Goal: Transaction & Acquisition: Subscribe to service/newsletter

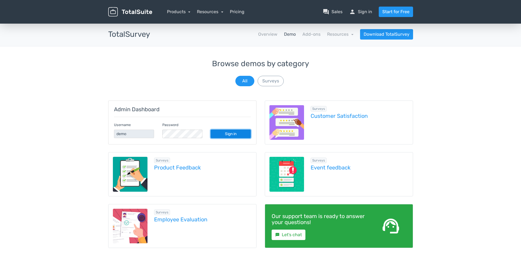
click at [237, 132] on link "Sign in" at bounding box center [231, 134] width 40 height 9
click at [364, 11] on link "person Sign in" at bounding box center [360, 12] width 23 height 7
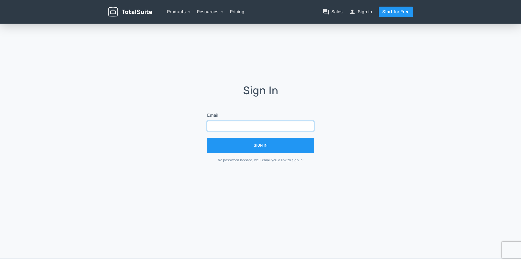
click at [234, 123] on input "text" at bounding box center [260, 126] width 107 height 10
type input "[EMAIL_ADDRESS][DOMAIN_NAME]"
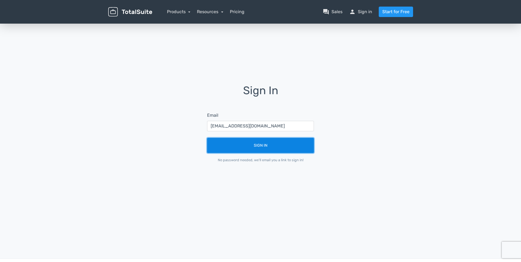
click at [263, 143] on button "Sign In" at bounding box center [260, 145] width 107 height 15
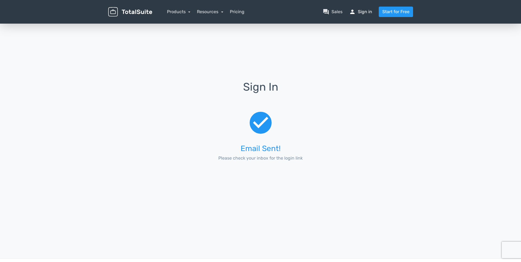
click at [366, 11] on link "person Sign in" at bounding box center [360, 12] width 23 height 7
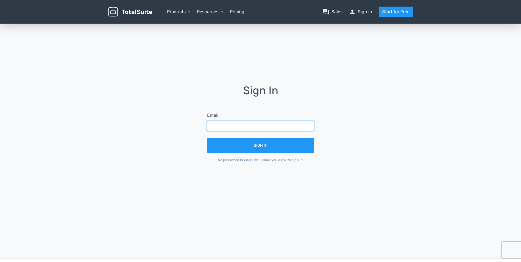
drag, startPoint x: 0, startPoint y: 0, endPoint x: 253, endPoint y: 124, distance: 281.8
click at [253, 124] on input "text" at bounding box center [260, 126] width 107 height 10
type input "[EMAIL_ADDRESS][DOMAIN_NAME]"
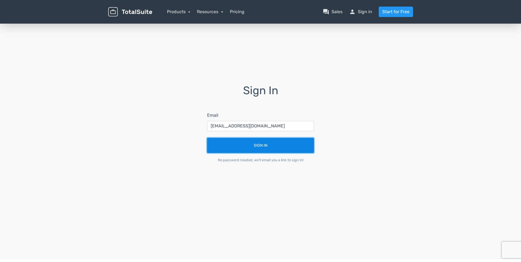
click at [258, 142] on button "Sign In" at bounding box center [260, 145] width 107 height 15
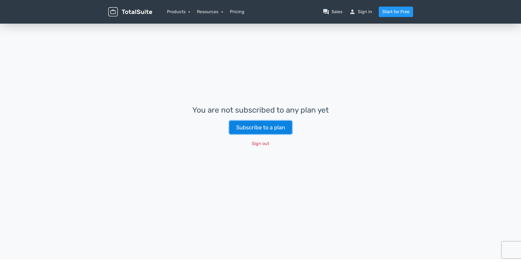
click at [275, 128] on link "Subscribe to a plan" at bounding box center [260, 127] width 63 height 13
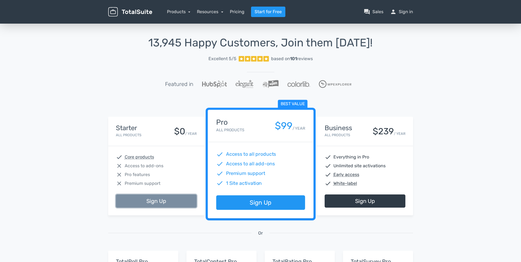
click at [163, 200] on link "Sign Up" at bounding box center [156, 201] width 81 height 13
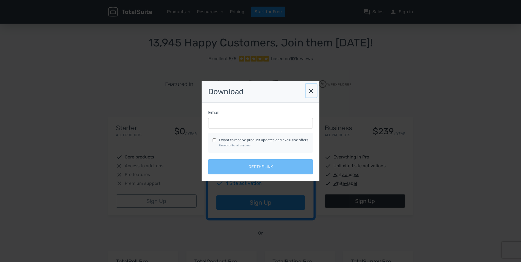
click at [308, 92] on button "×" at bounding box center [311, 91] width 11 height 14
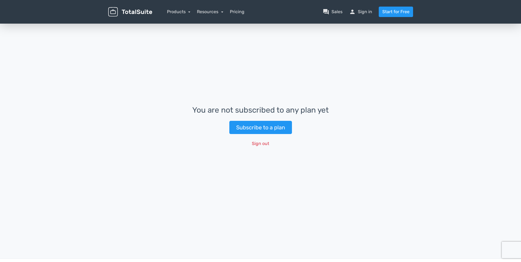
click at [128, 12] on img at bounding box center [130, 12] width 44 height 10
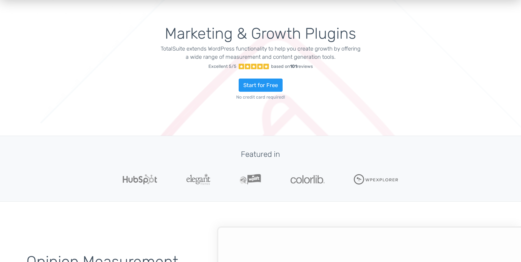
scroll to position [27, 0]
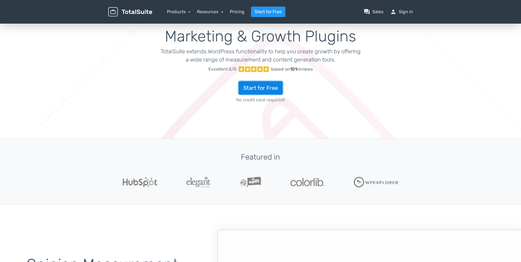
click at [266, 87] on link "Start for Free" at bounding box center [261, 87] width 44 height 13
click at [189, 8] on nav "Products TotalPoll WordPress Poll and Contest Plugin TotalContest WordPress Con…" at bounding box center [286, 12] width 261 height 10
click at [189, 9] on link "Products" at bounding box center [179, 11] width 24 height 5
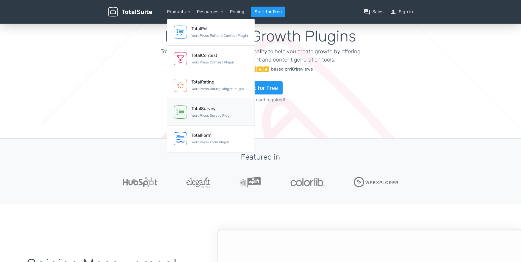
click at [198, 110] on div "TotalSurvey" at bounding box center [212, 109] width 41 height 7
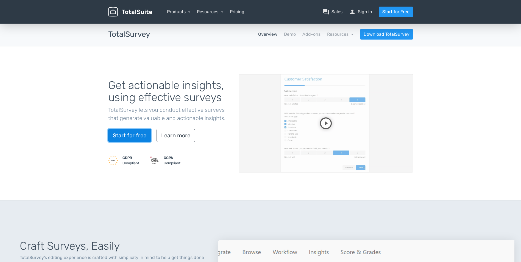
click at [118, 138] on link "Start for free" at bounding box center [129, 135] width 43 height 13
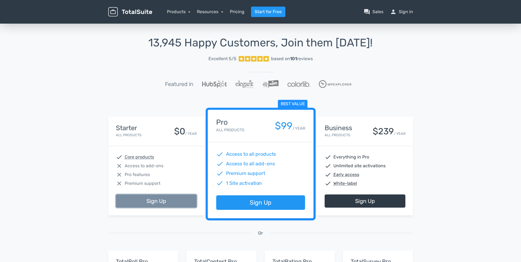
click at [160, 203] on link "Sign Up" at bounding box center [156, 201] width 81 height 13
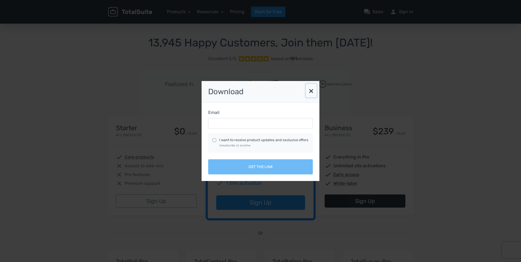
click at [311, 90] on button "×" at bounding box center [311, 91] width 11 height 14
